Goal: Check status: Check status

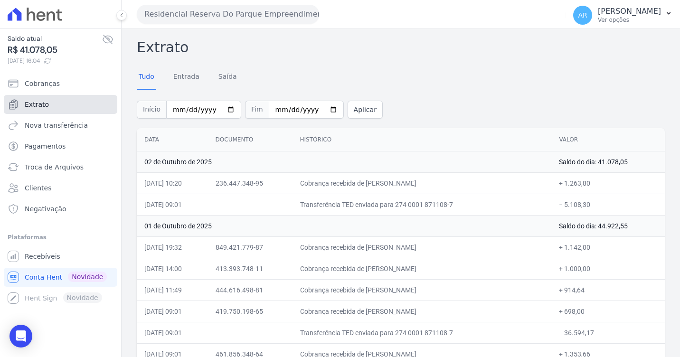
click at [54, 110] on link "Extrato" at bounding box center [60, 104] width 113 height 19
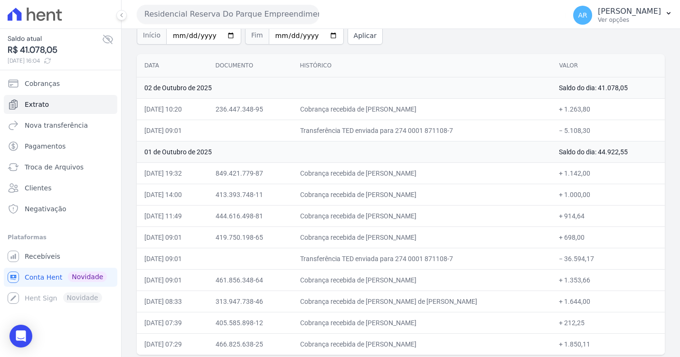
scroll to position [80, 0]
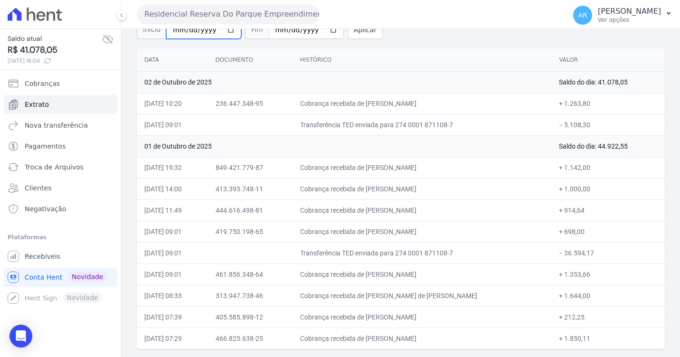
click at [224, 34] on input "[DATE]" at bounding box center [203, 30] width 75 height 18
type input "[DATE]"
click at [347, 38] on button "Aplicar" at bounding box center [364, 30] width 35 height 18
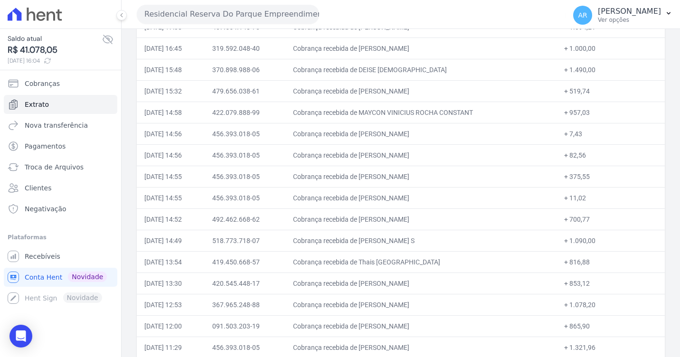
scroll to position [475, 0]
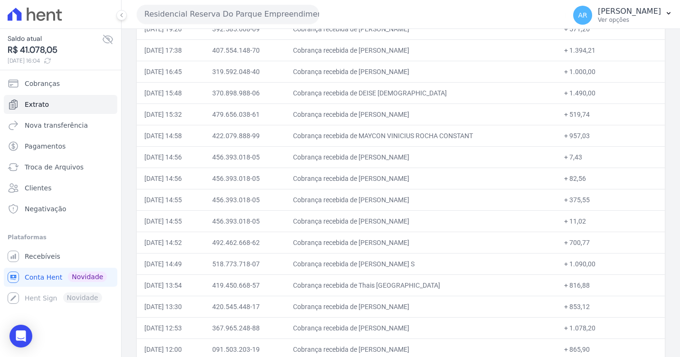
click at [197, 157] on td "[DATE] 14:56" at bounding box center [171, 156] width 68 height 21
click at [171, 158] on td "[DATE] 14:56" at bounding box center [171, 156] width 68 height 21
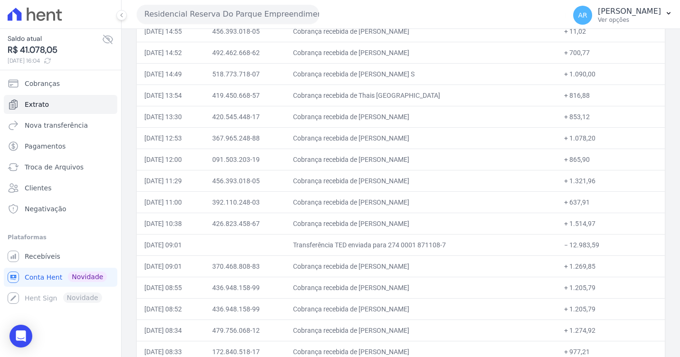
scroll to position [934, 0]
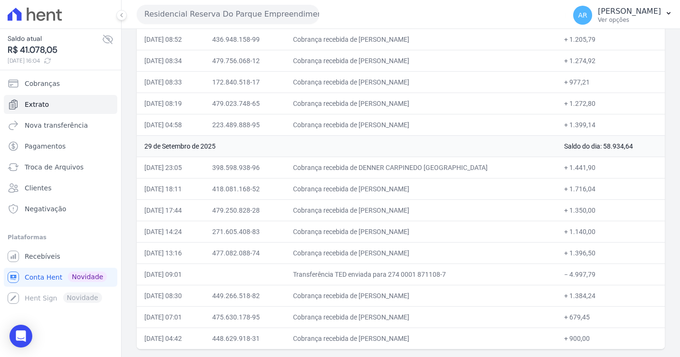
click at [411, 322] on td "Cobrança recebida de [PERSON_NAME]" at bounding box center [420, 316] width 271 height 21
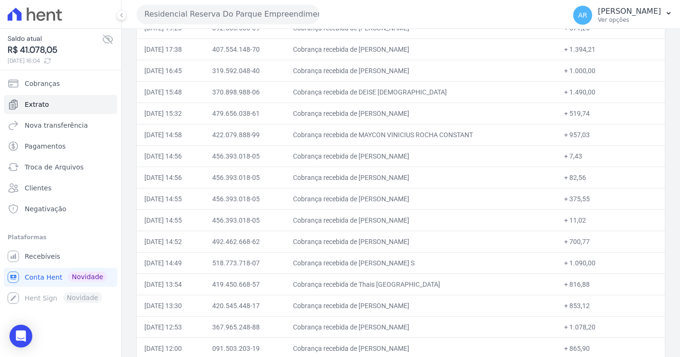
scroll to position [460, 0]
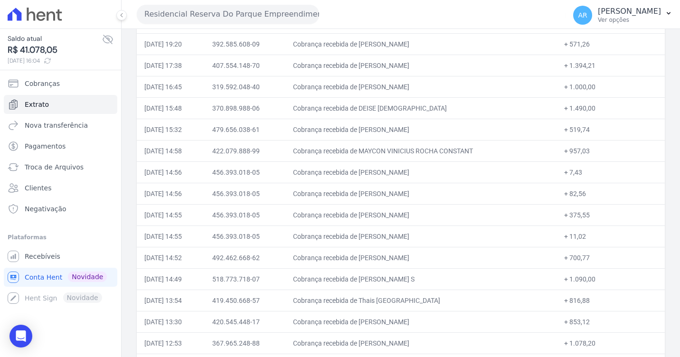
drag, startPoint x: 582, startPoint y: 235, endPoint x: 300, endPoint y: 166, distance: 291.0
click at [300, 166] on tbody "[DATE] Saldo do dia: 41.078,05 [DATE] 10:20 236.447.348-95 Cobrança recebida de…" at bounding box center [401, 257] width 528 height 1132
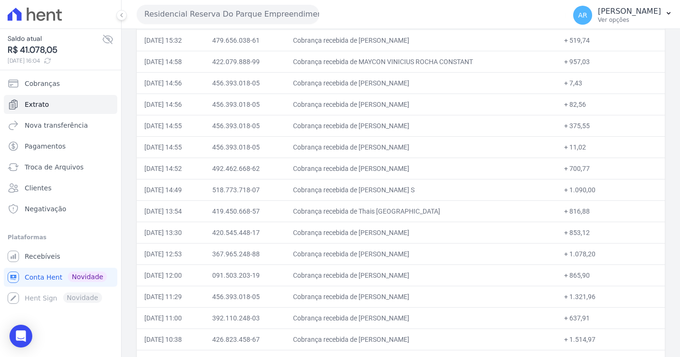
scroll to position [554, 0]
